Goal: Task Accomplishment & Management: Use online tool/utility

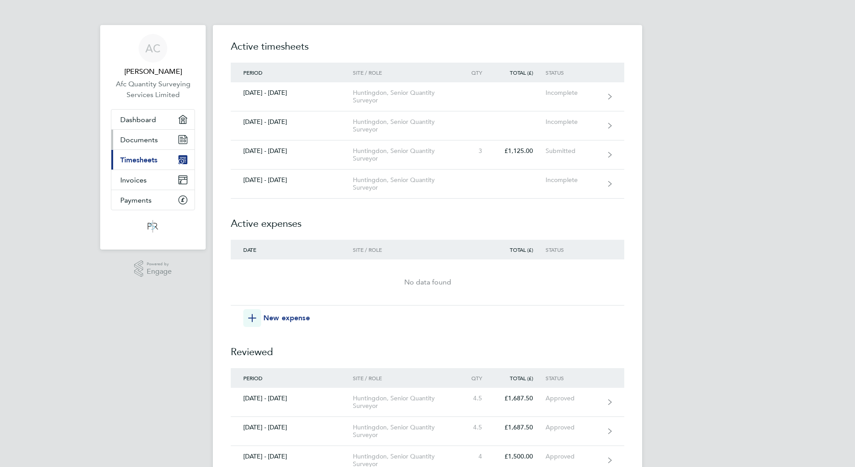
click at [144, 139] on span "Documents" at bounding box center [139, 140] width 38 height 8
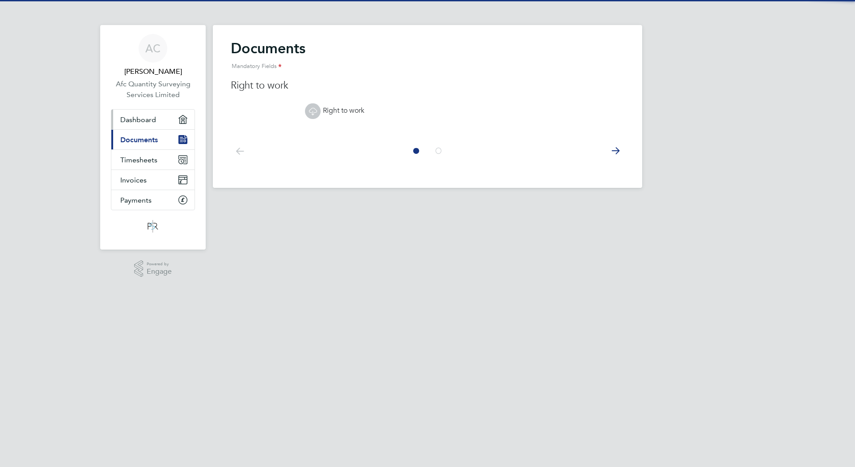
click at [140, 119] on span "Dashboard" at bounding box center [138, 119] width 36 height 8
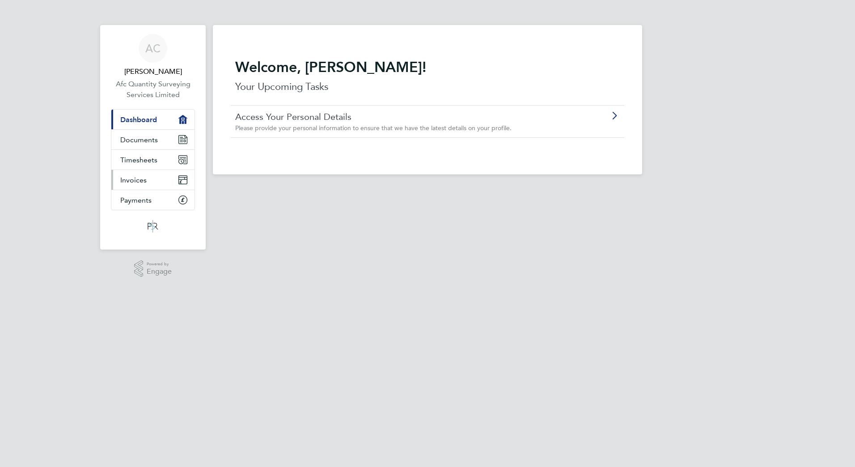
click at [127, 181] on span "Invoices" at bounding box center [133, 180] width 26 height 8
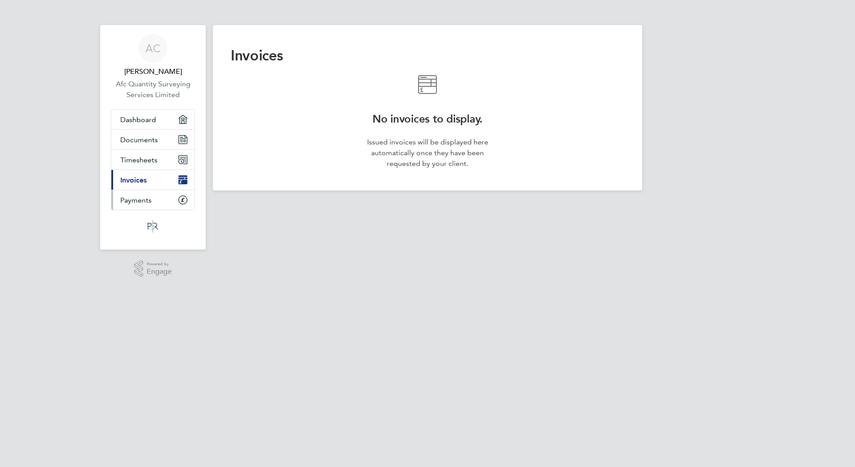
click at [127, 202] on span "Payments" at bounding box center [135, 200] width 31 height 8
click at [131, 161] on span "Timesheets" at bounding box center [138, 160] width 37 height 8
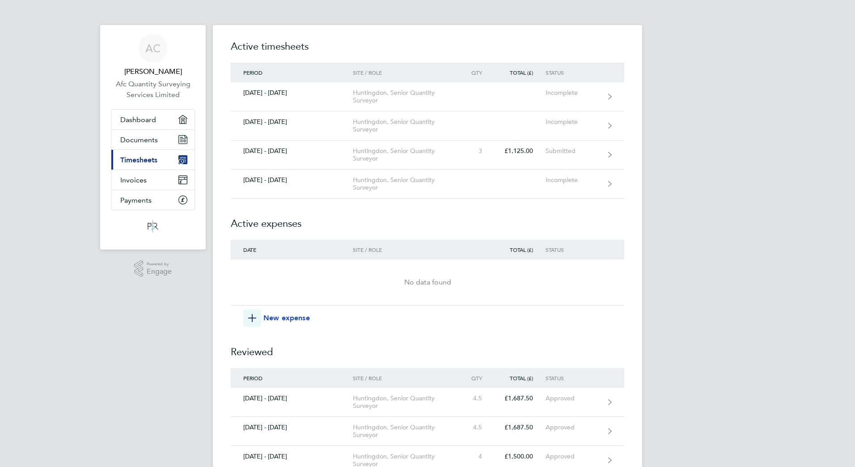
click at [288, 252] on span "New expense" at bounding box center [286, 318] width 47 height 11
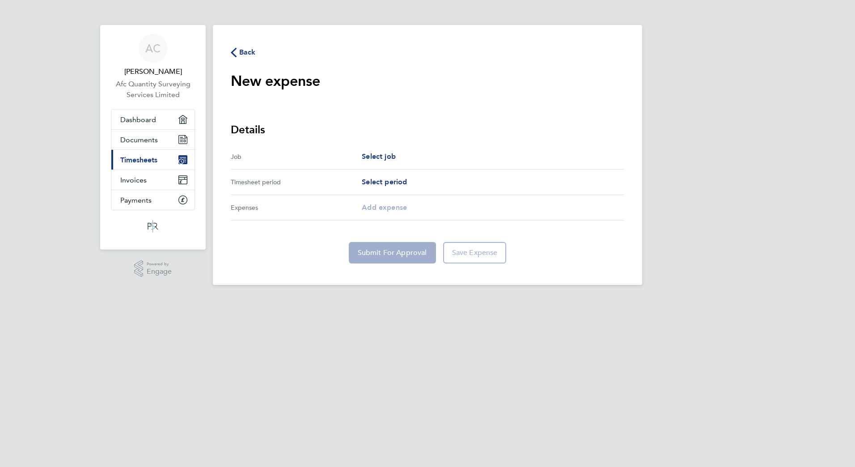
click at [250, 50] on span "Back" at bounding box center [247, 52] width 17 height 11
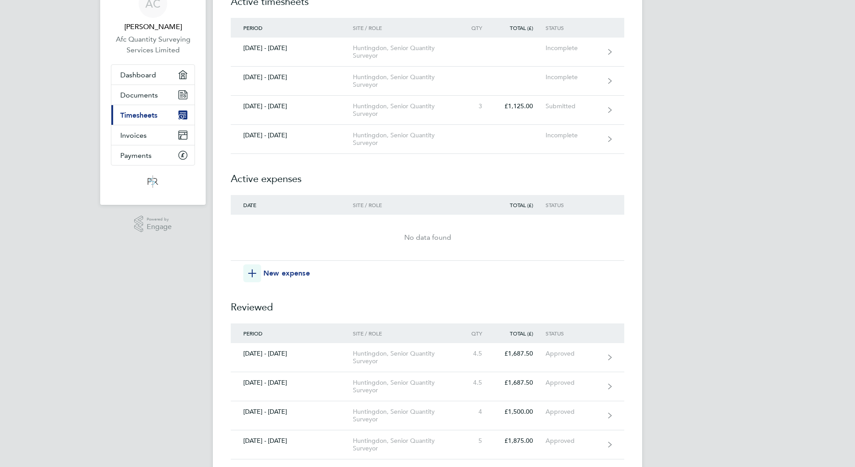
scroll to position [89, 0]
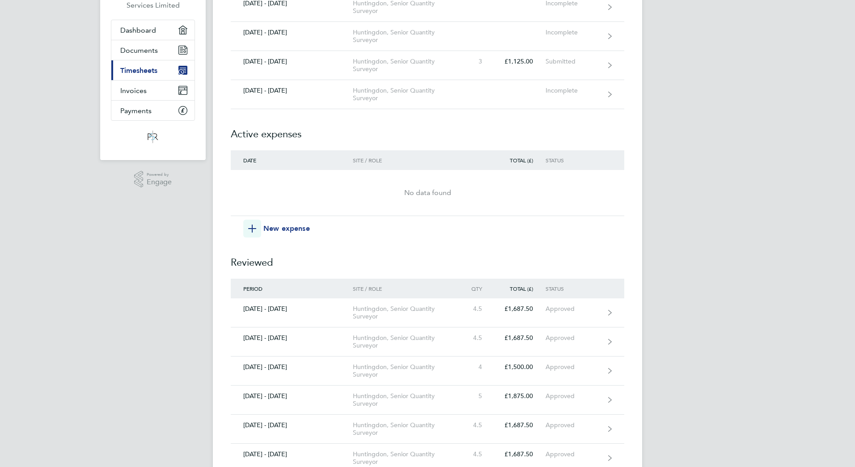
drag, startPoint x: 847, startPoint y: 162, endPoint x: 835, endPoint y: 147, distance: 19.4
